Goal: Task Accomplishment & Management: Complete application form

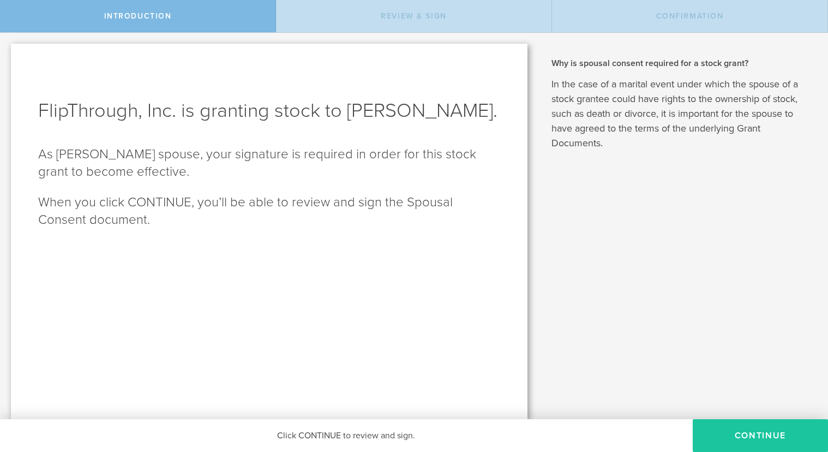
click at [753, 431] on button "CONTINUE" at bounding box center [760, 435] width 135 height 33
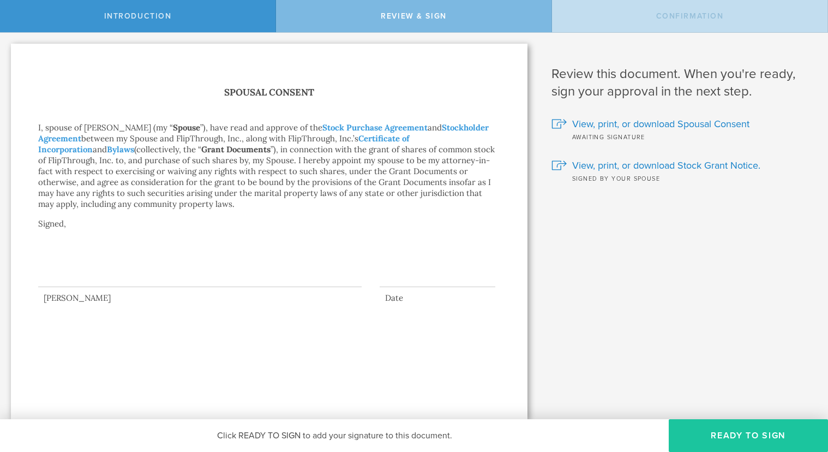
click at [730, 433] on button "Ready to Sign" at bounding box center [748, 435] width 159 height 33
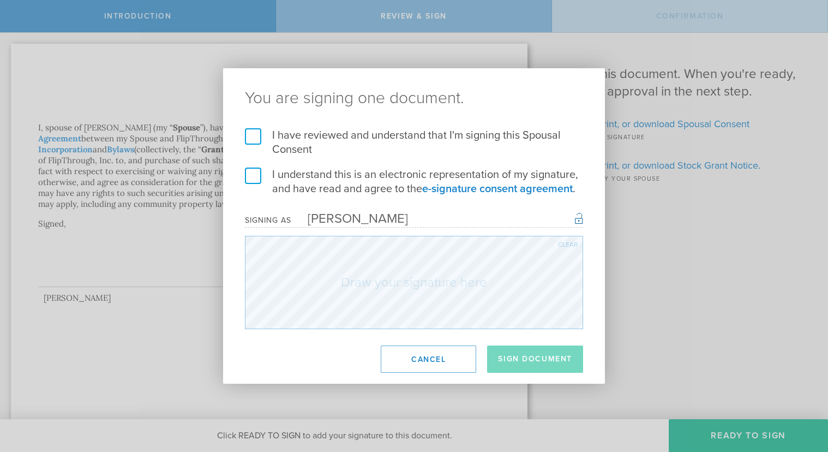
click at [249, 136] on label "I have reviewed and understand that I'm signing this Spousal Consent" at bounding box center [414, 142] width 338 height 28
click at [0, 0] on input "I have reviewed and understand that I'm signing this Spousal Consent" at bounding box center [0, 0] width 0 height 0
click at [248, 177] on label "I understand this is an electronic representation of my signature, and have rea…" at bounding box center [414, 181] width 338 height 28
click at [0, 0] on input "I understand this is an electronic representation of my signature, and have rea…" at bounding box center [0, 0] width 0 height 0
click at [565, 247] on div "Clear" at bounding box center [568, 244] width 20 height 7
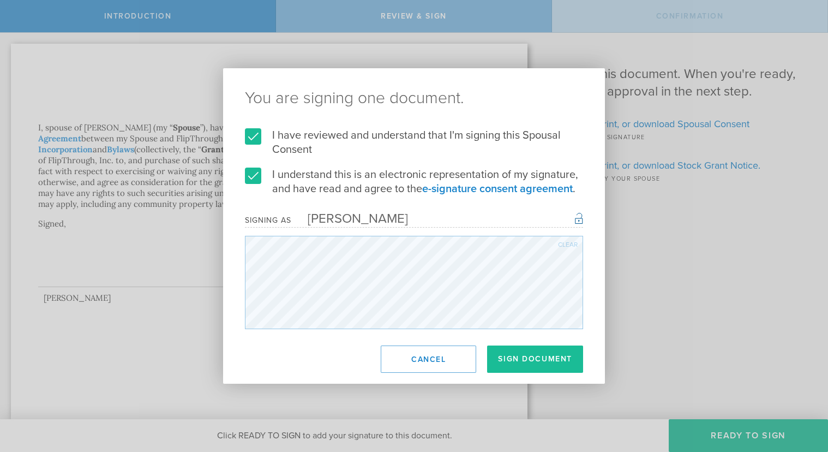
click at [562, 245] on div "Clear" at bounding box center [568, 244] width 20 height 7
click at [564, 245] on div "Clear" at bounding box center [568, 244] width 20 height 7
click at [569, 242] on div "Clear" at bounding box center [568, 244] width 20 height 7
click at [568, 243] on div "Clear" at bounding box center [568, 244] width 20 height 7
click at [573, 241] on div "Clear" at bounding box center [568, 244] width 20 height 7
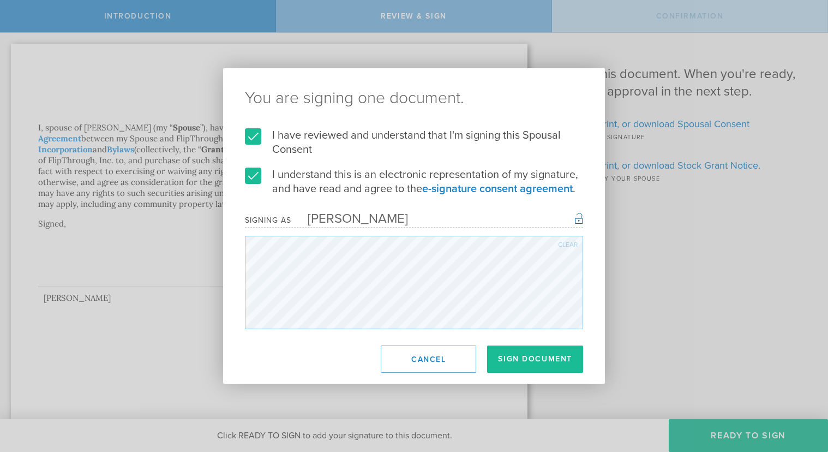
click at [572, 245] on div "Clear" at bounding box center [568, 244] width 20 height 7
click at [550, 357] on button "Sign Document" at bounding box center [535, 358] width 96 height 27
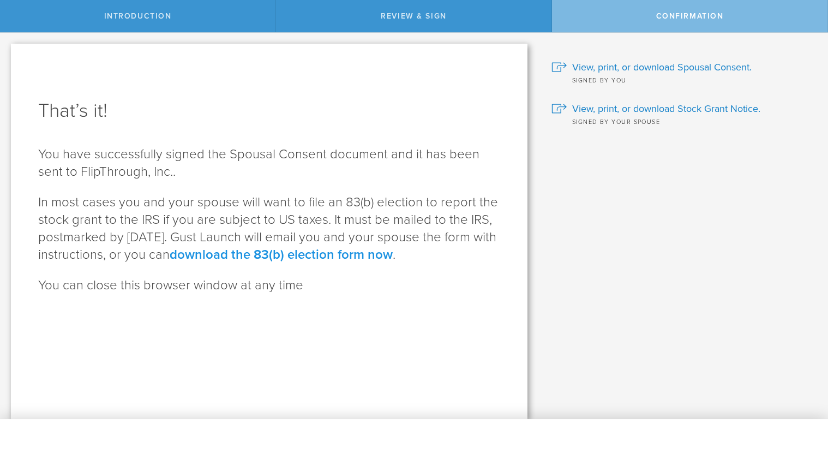
click at [325, 256] on link "download the 83(b) election form now" at bounding box center [281, 254] width 223 height 16
